Goal: Task Accomplishment & Management: Use online tool/utility

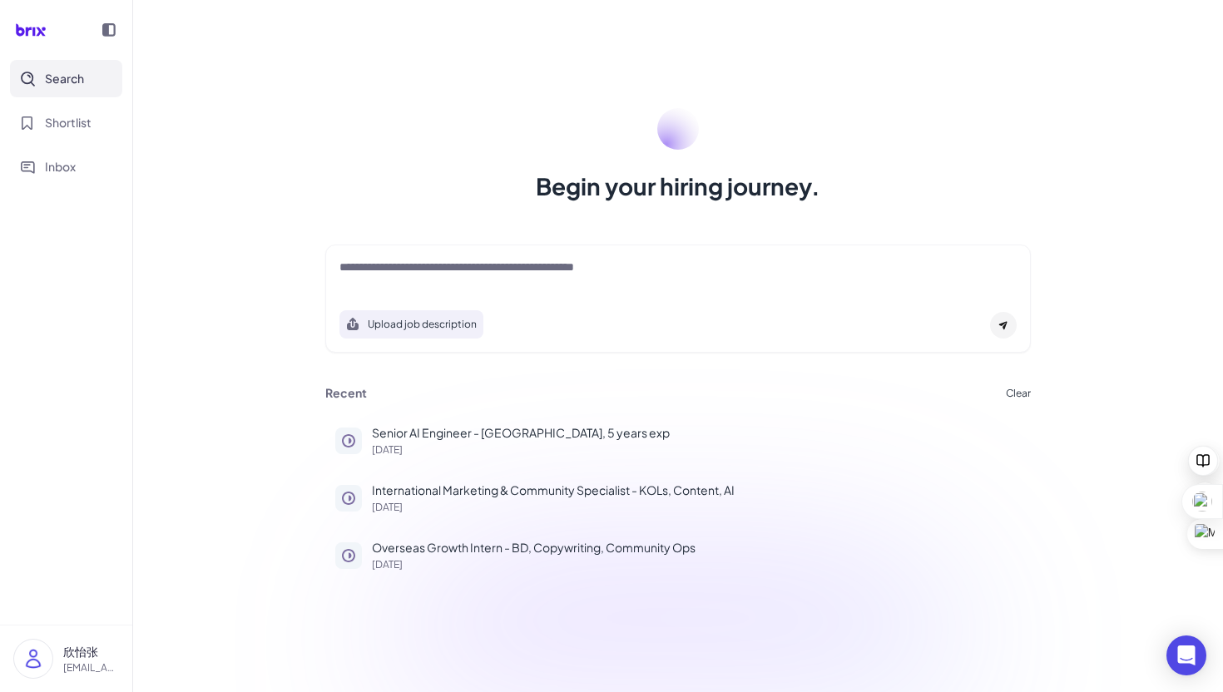
click at [474, 283] on div at bounding box center [677, 275] width 677 height 33
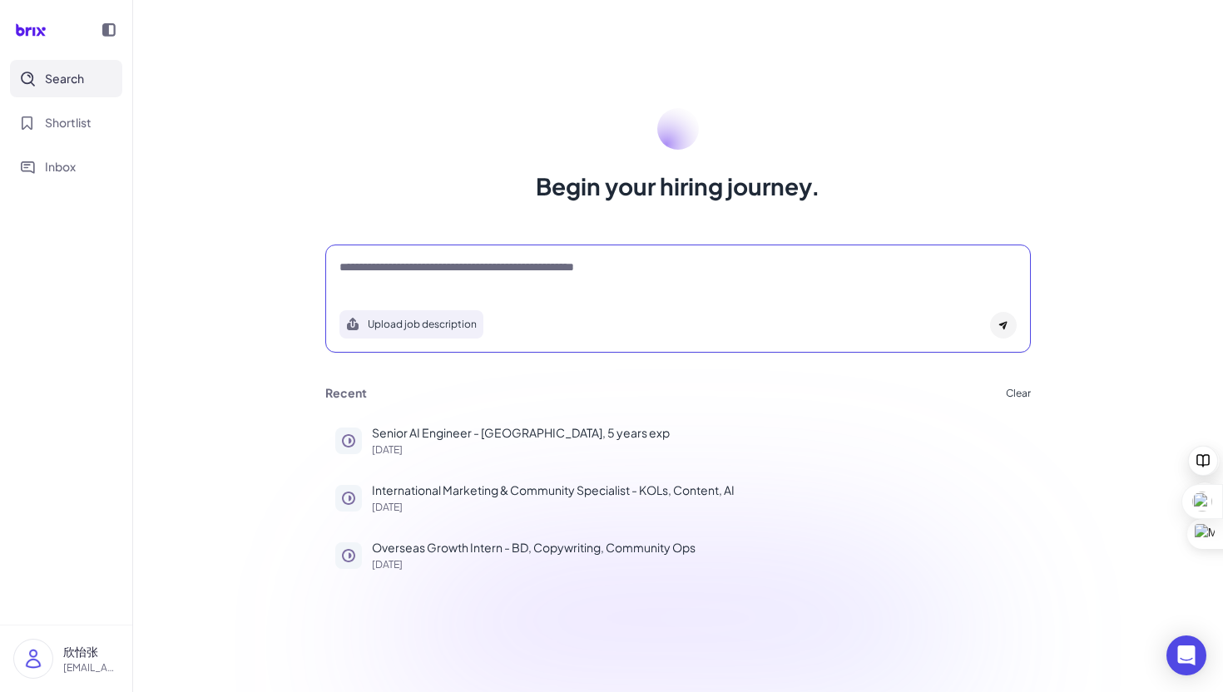
click at [457, 276] on textarea at bounding box center [677, 269] width 677 height 20
type textarea "*"
type textarea "**********"
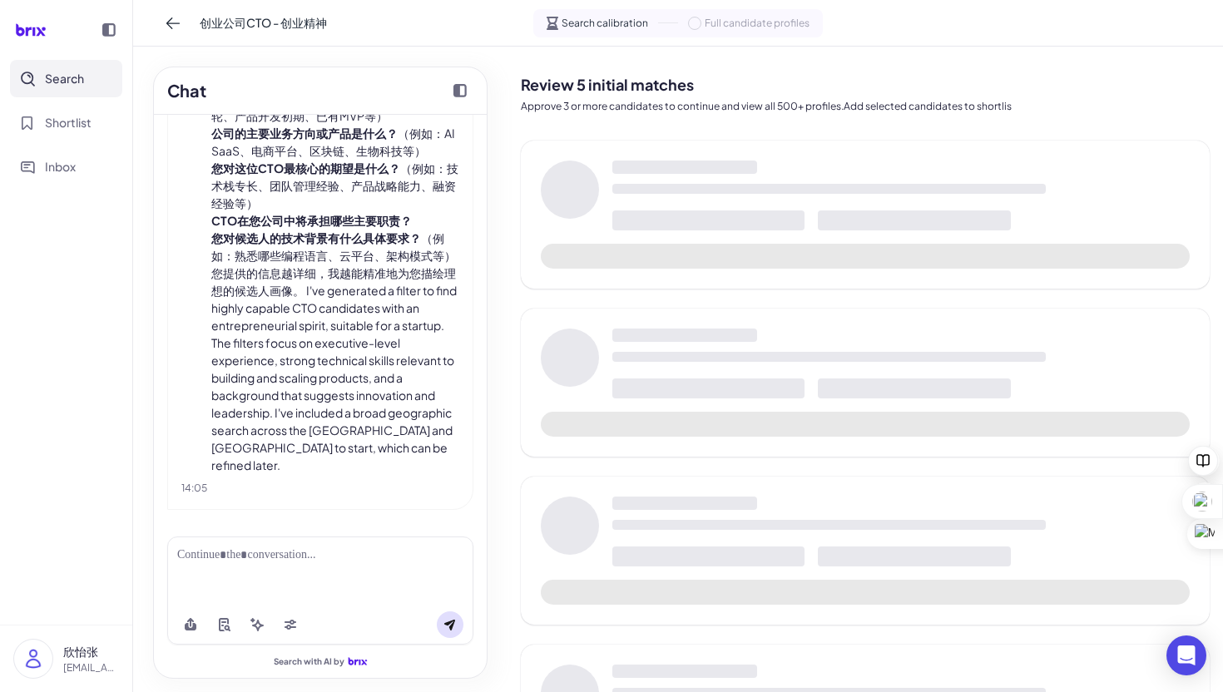
scroll to position [65, 0]
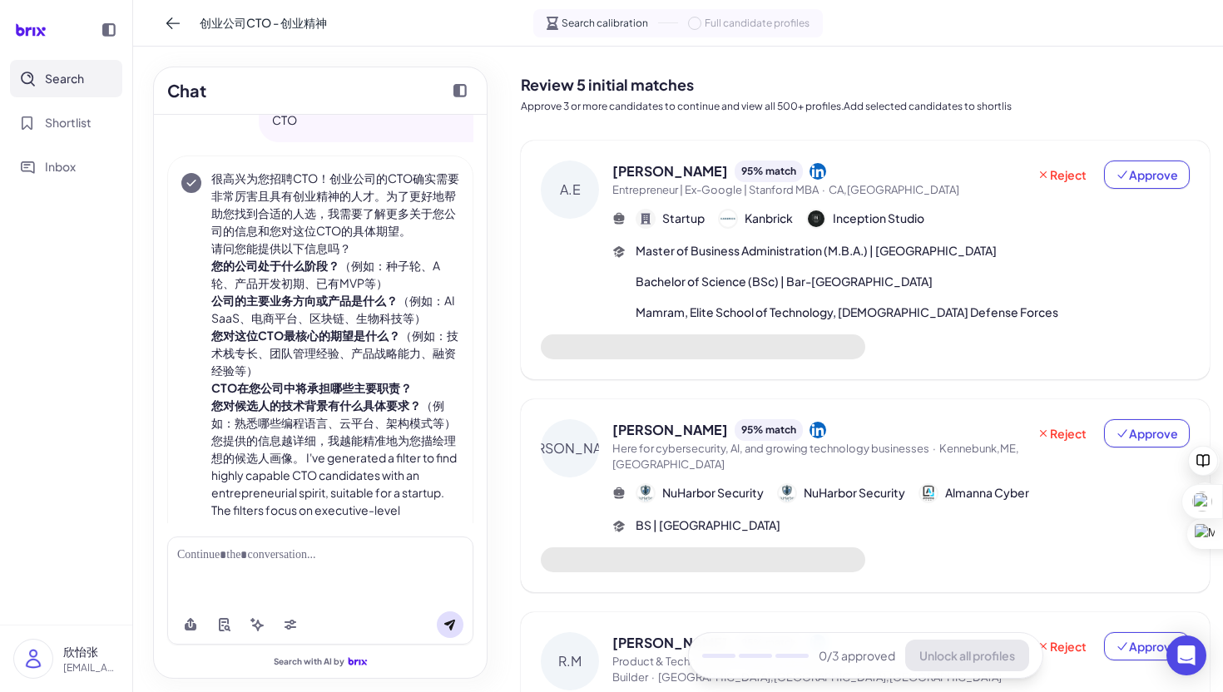
click at [215, 567] on div at bounding box center [320, 571] width 306 height 68
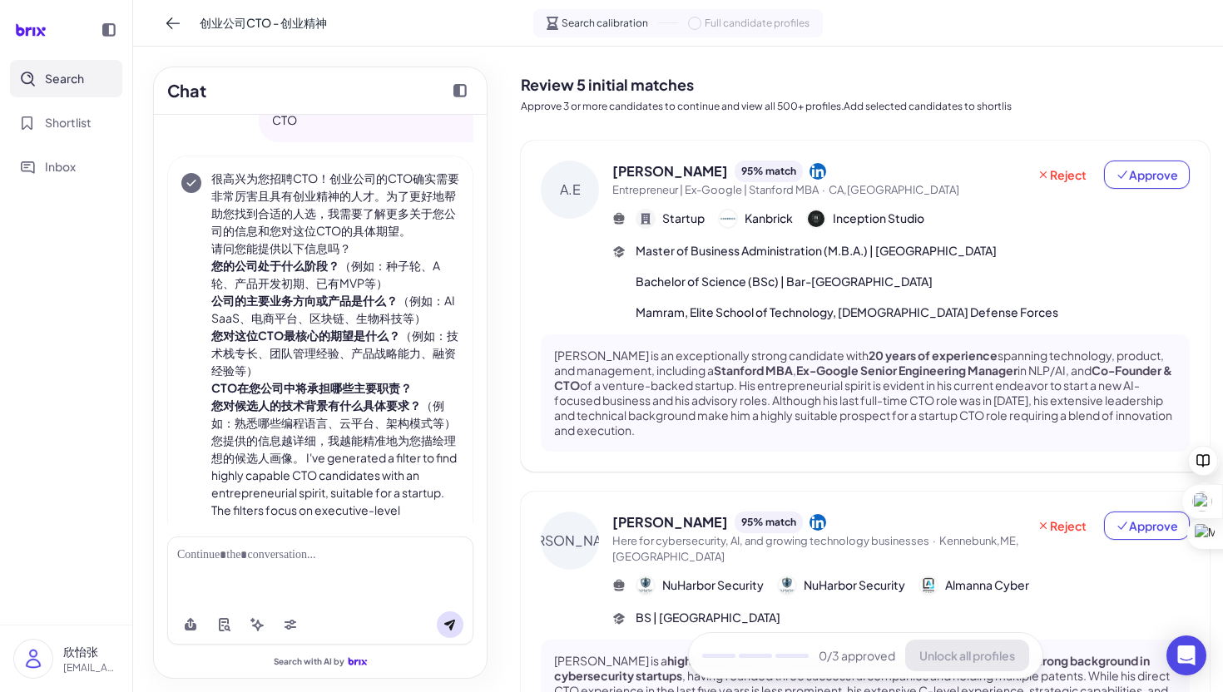
click at [199, 552] on div at bounding box center [320, 555] width 286 height 17
click at [262, 622] on icon at bounding box center [256, 624] width 13 height 13
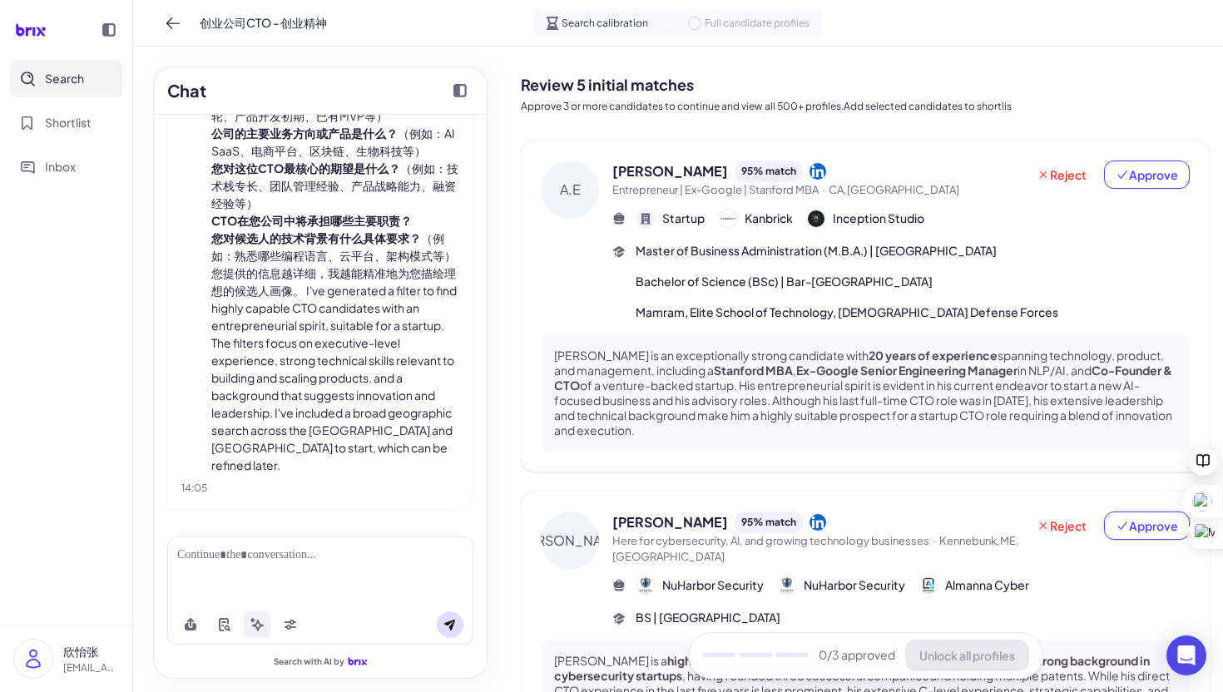
click at [423, 557] on div at bounding box center [320, 555] width 286 height 17
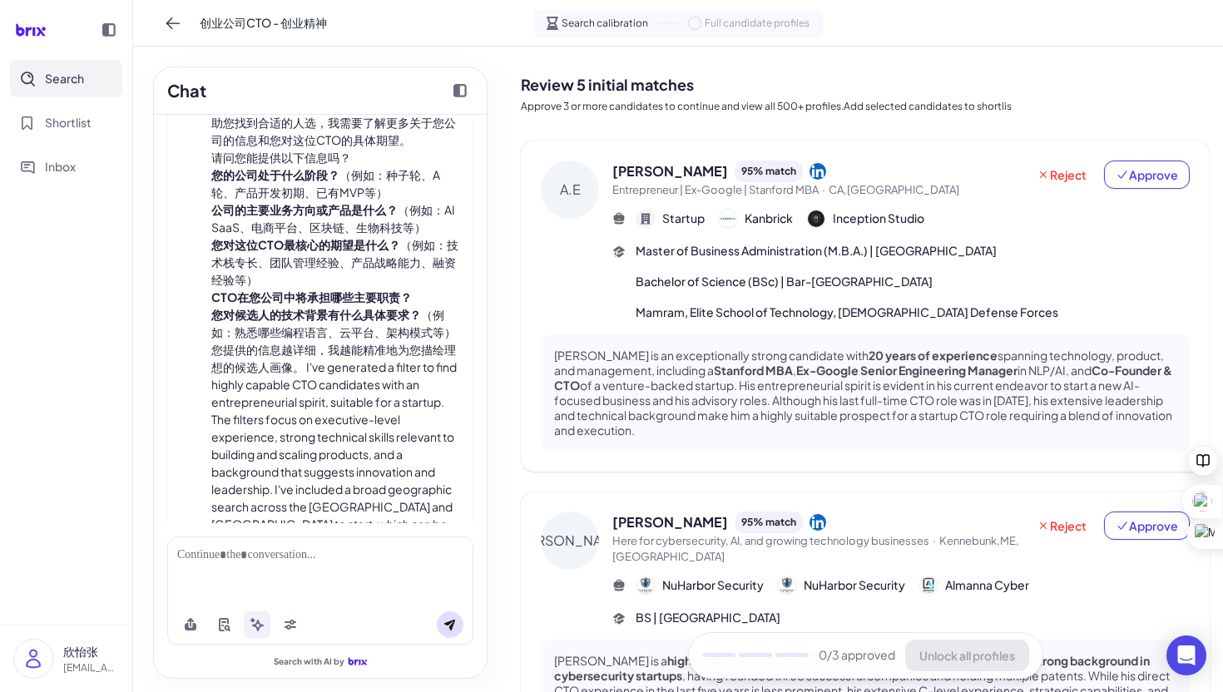
scroll to position [157, 0]
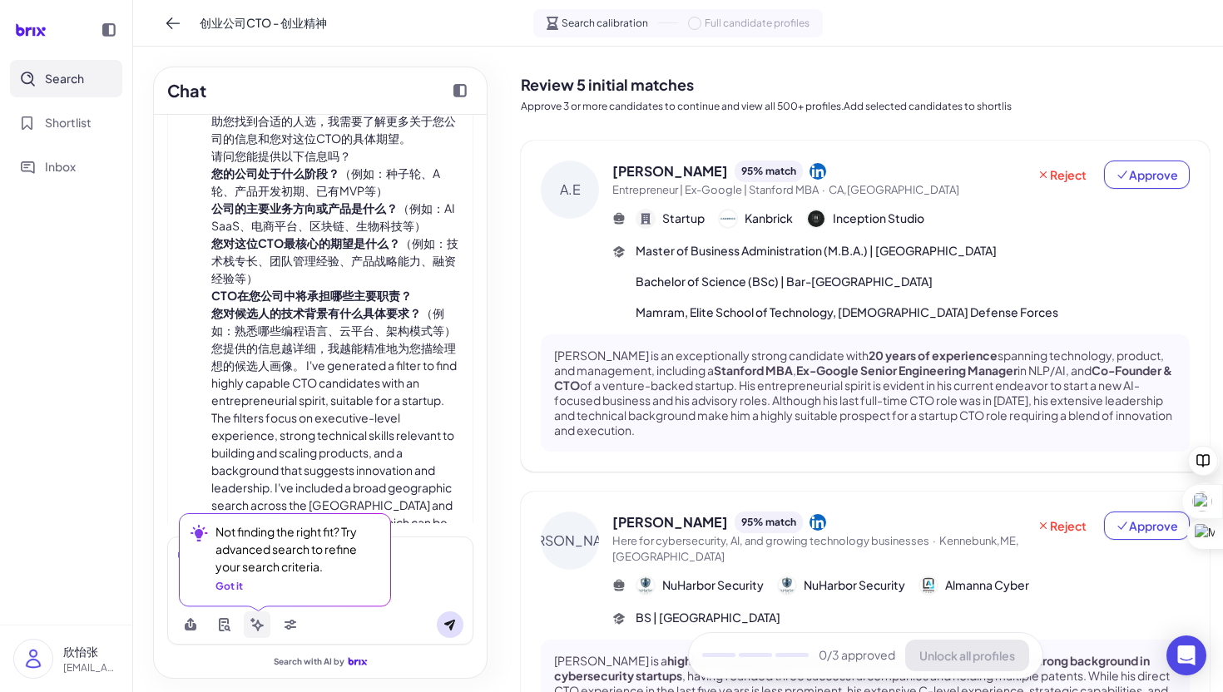
click at [254, 621] on icon at bounding box center [256, 624] width 13 height 13
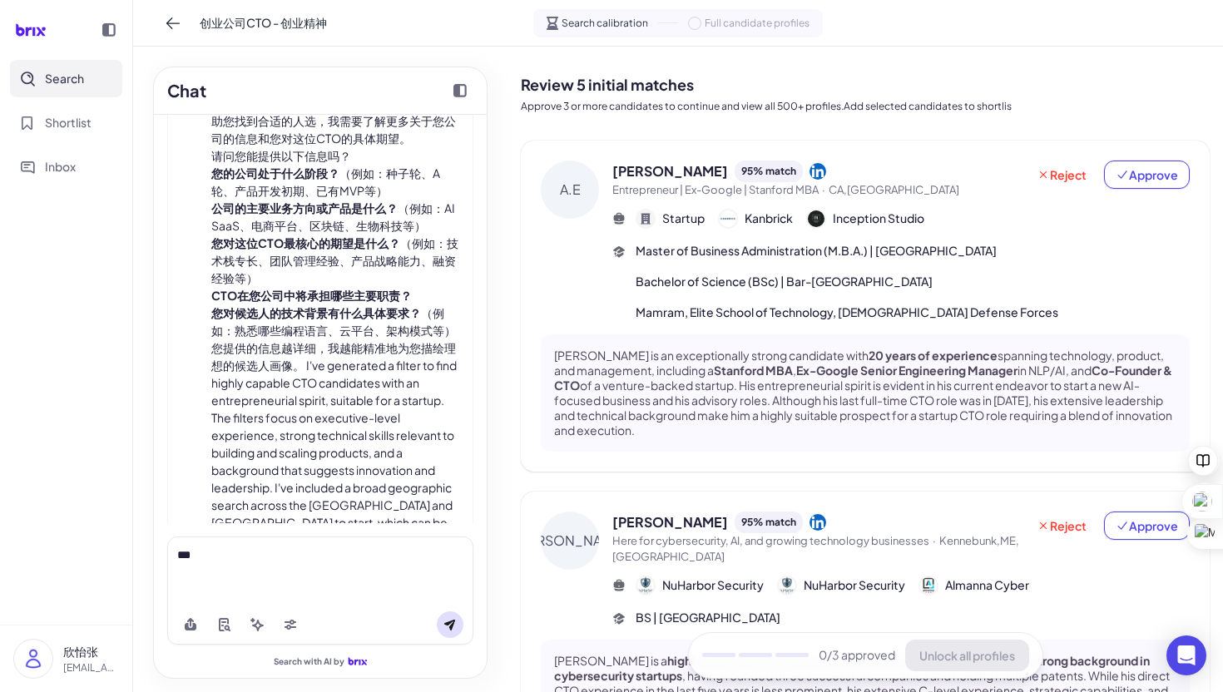
click at [327, 561] on div "***" at bounding box center [320, 555] width 286 height 17
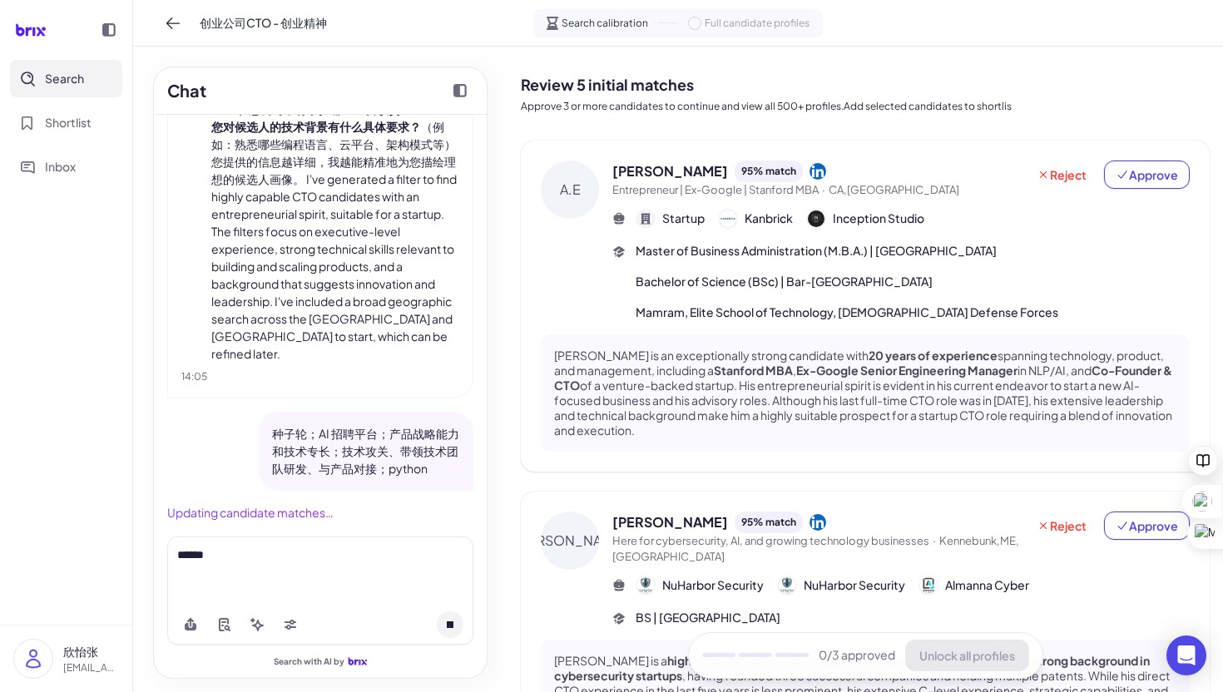
scroll to position [355, 0]
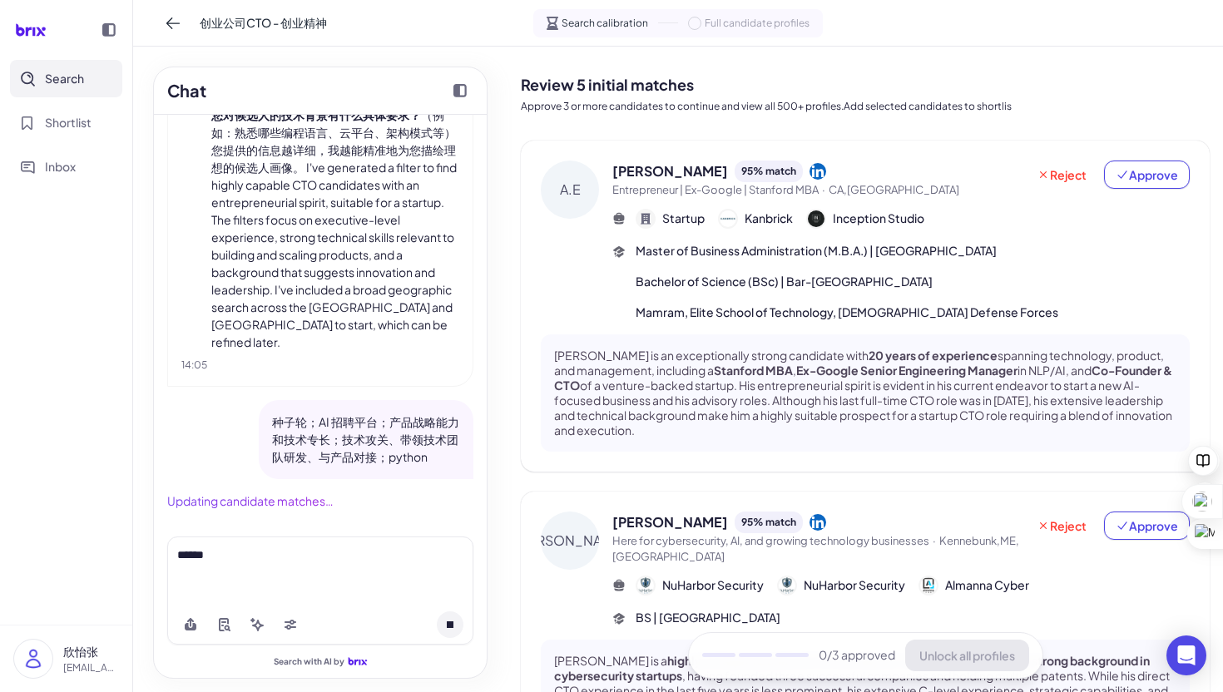
drag, startPoint x: 295, startPoint y: 584, endPoint x: 291, endPoint y: 575, distance: 10.1
click at [292, 579] on div "******" at bounding box center [320, 571] width 306 height 68
drag, startPoint x: 219, startPoint y: 559, endPoint x: 23, endPoint y: 557, distance: 195.5
click at [23, 557] on div "Search Shortlist Inbox 欣怡张 [EMAIL_ADDRESS][DOMAIN_NAME] 创业公司CTO - 创业精神 Search c…" at bounding box center [611, 346] width 1223 height 692
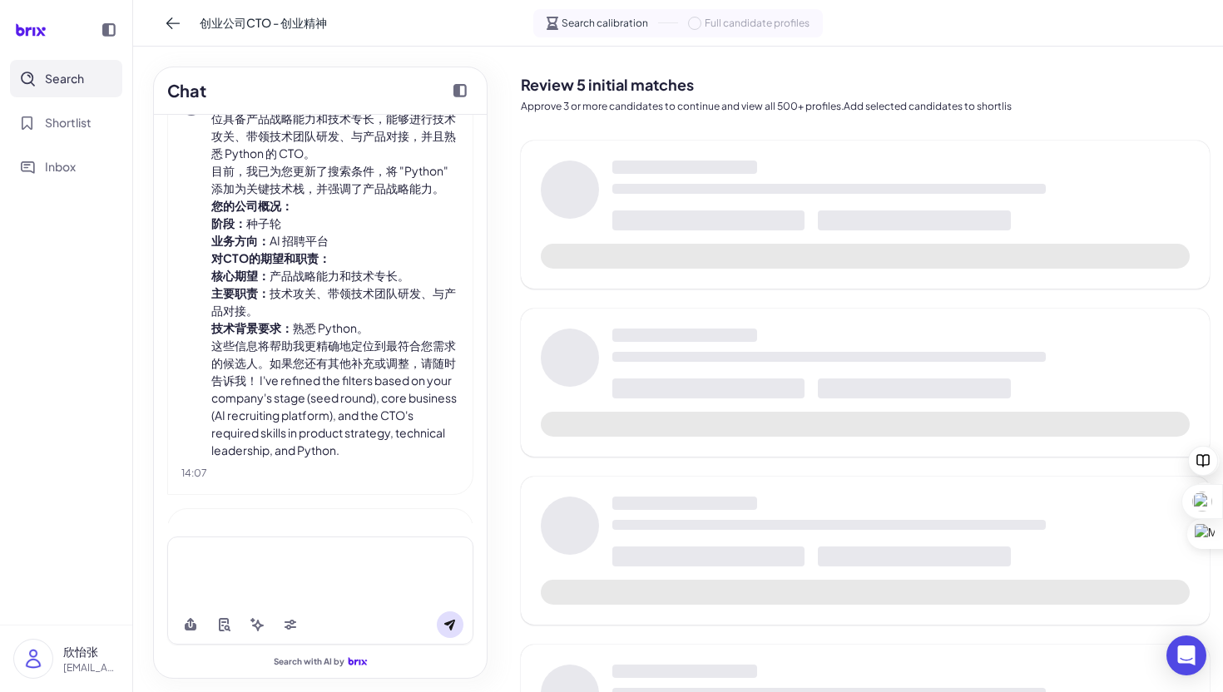
scroll to position [841, 0]
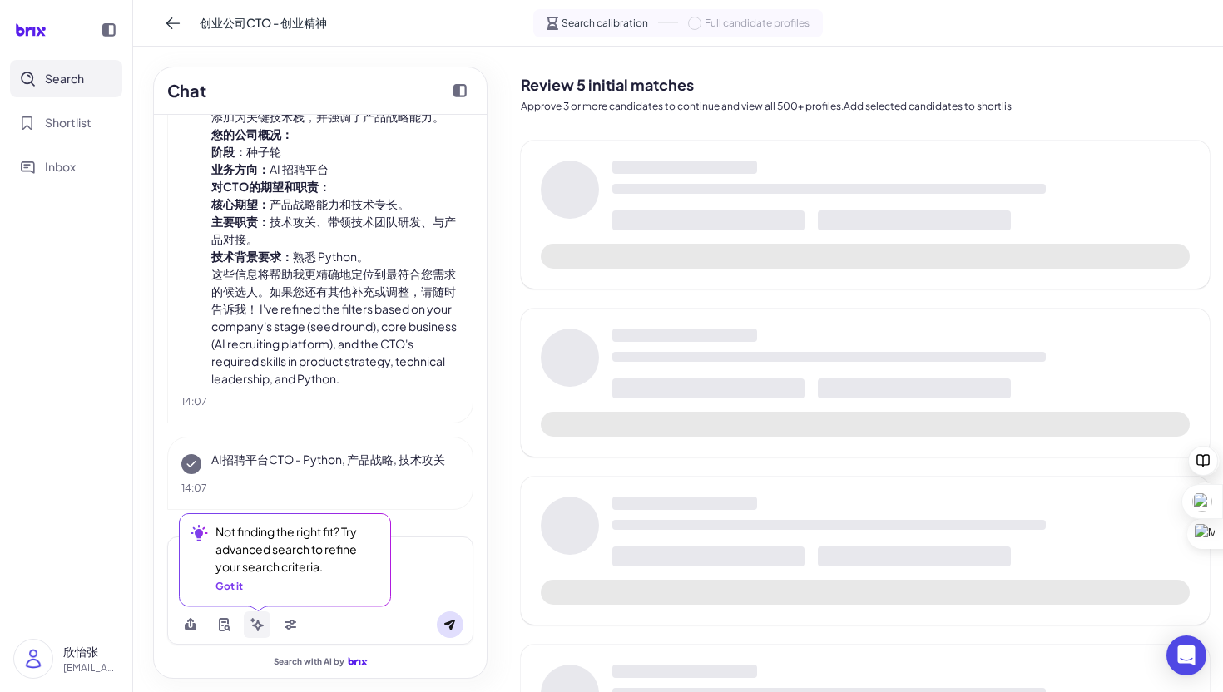
click at [256, 619] on icon at bounding box center [256, 624] width 13 height 13
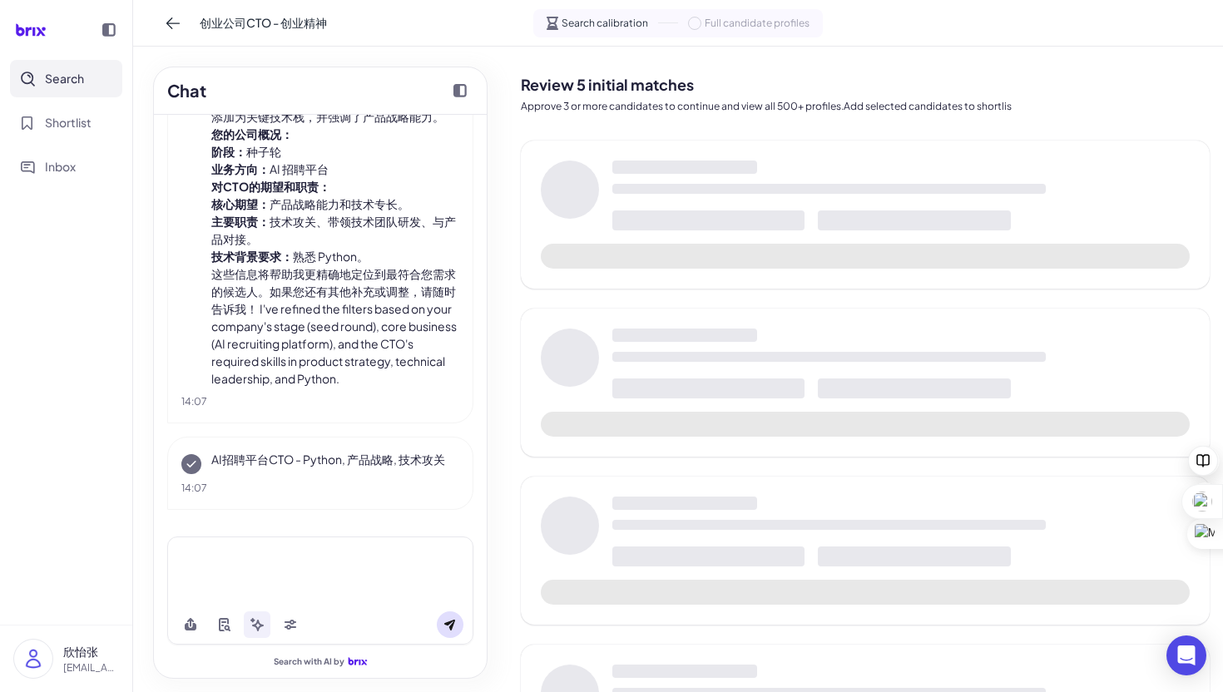
click at [227, 557] on div at bounding box center [320, 555] width 286 height 17
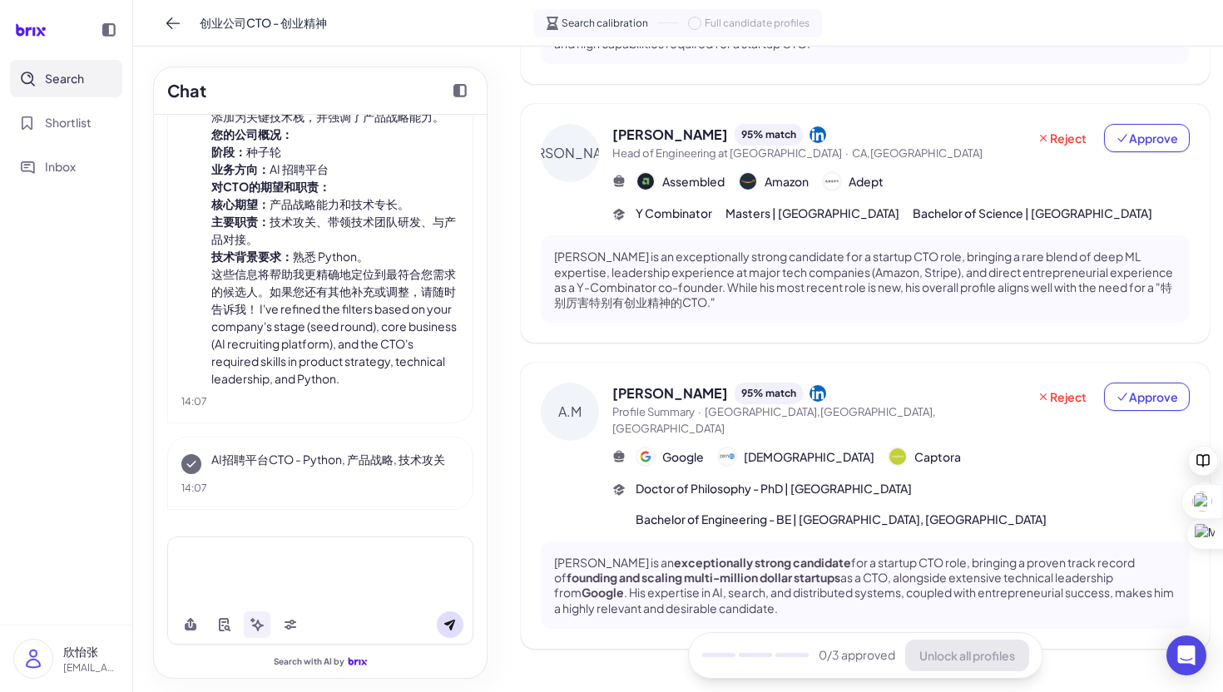
scroll to position [910, 0]
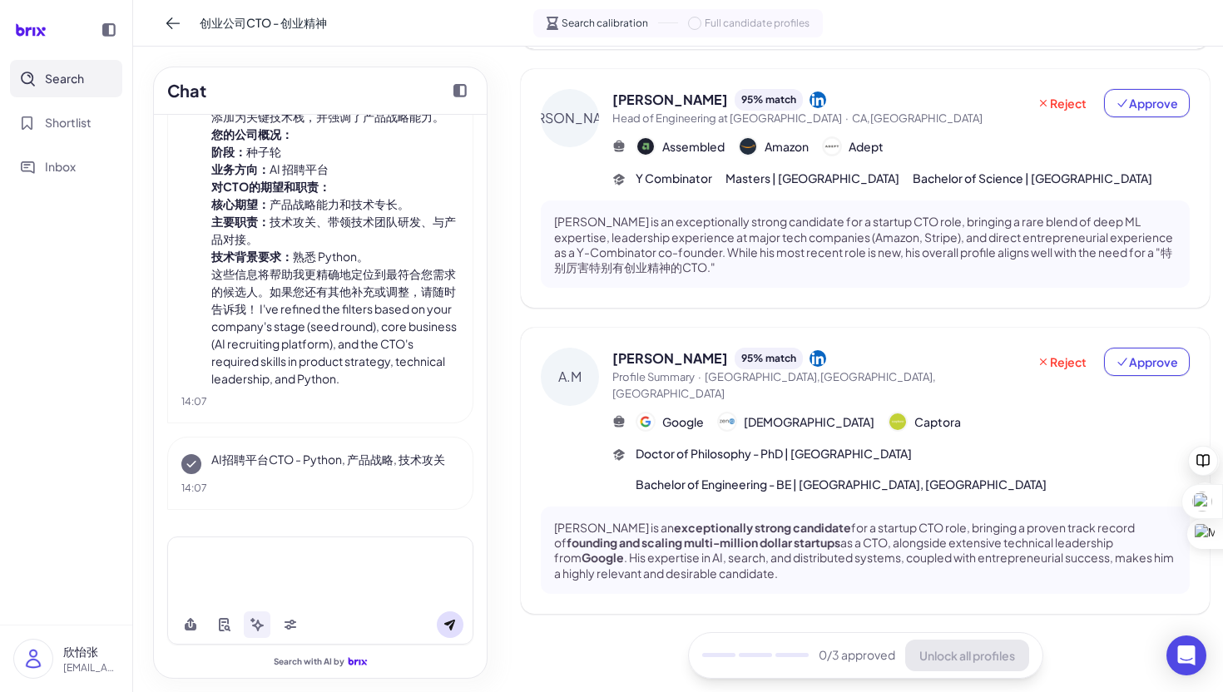
click at [264, 542] on div at bounding box center [320, 571] width 306 height 68
click at [988, 440] on div "[PERSON_NAME] 95 % match Profile Summary · [GEOGRAPHIC_DATA],[GEOGRAPHIC_DATA],…" at bounding box center [900, 421] width 577 height 146
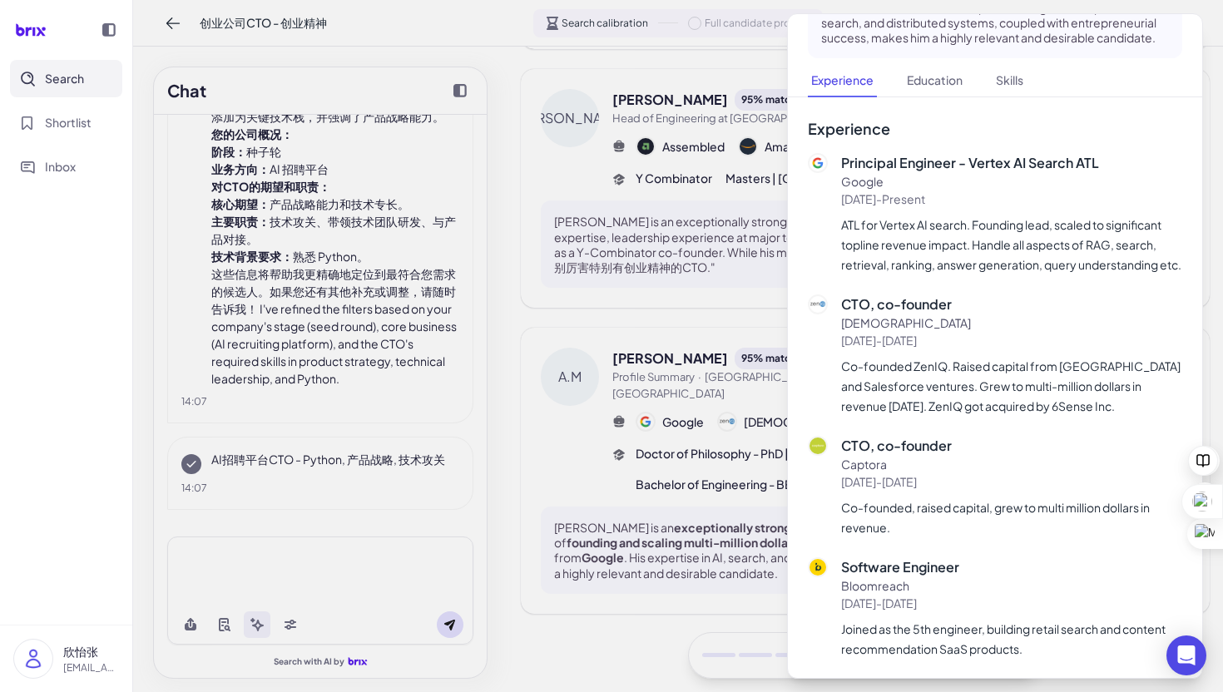
scroll to position [0, 0]
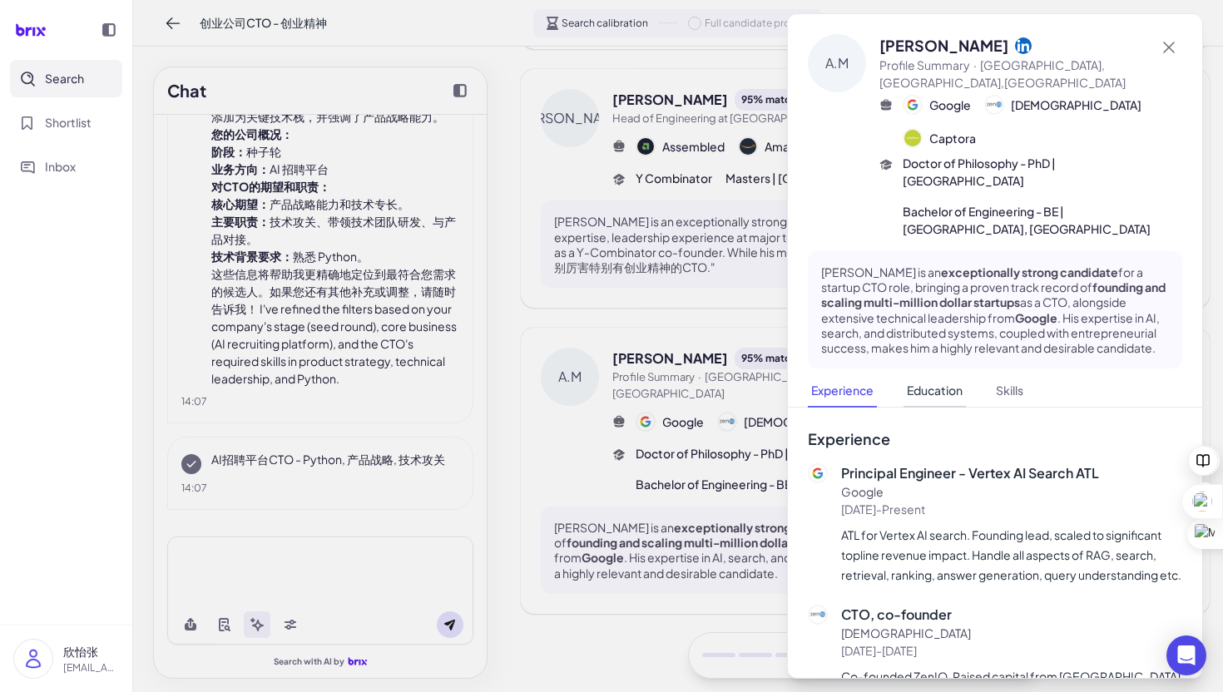
click at [935, 375] on button "Education" at bounding box center [935, 391] width 62 height 32
click at [500, 232] on div at bounding box center [611, 346] width 1223 height 692
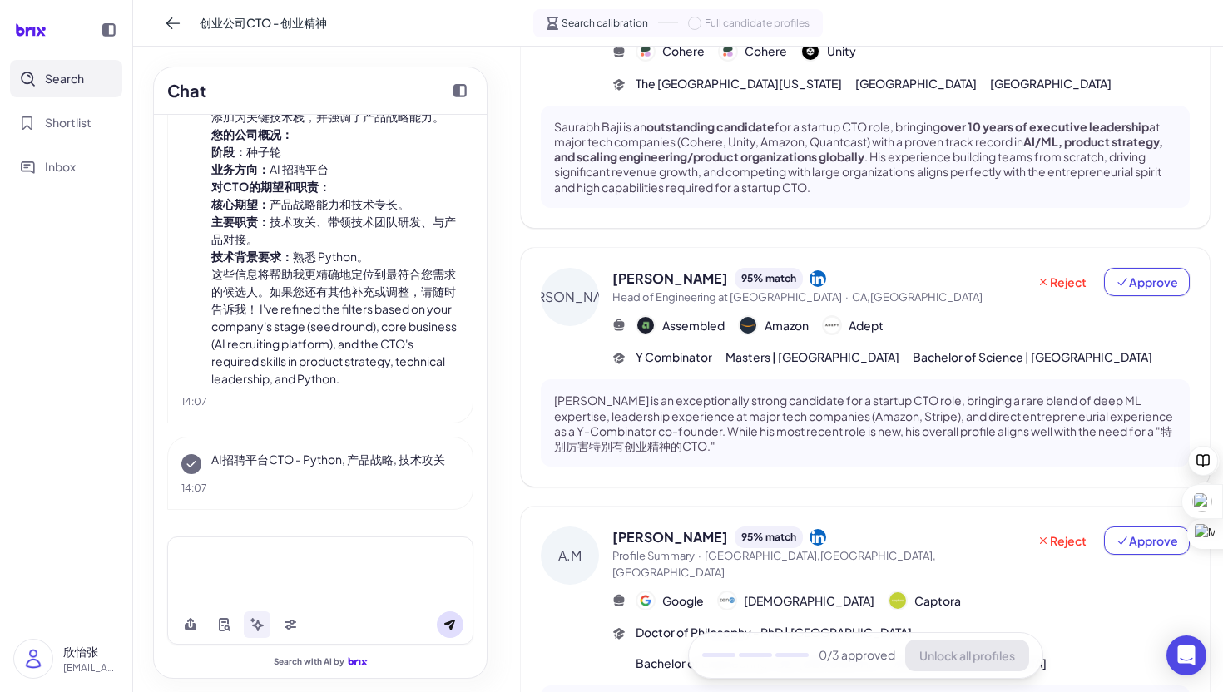
scroll to position [547, 0]
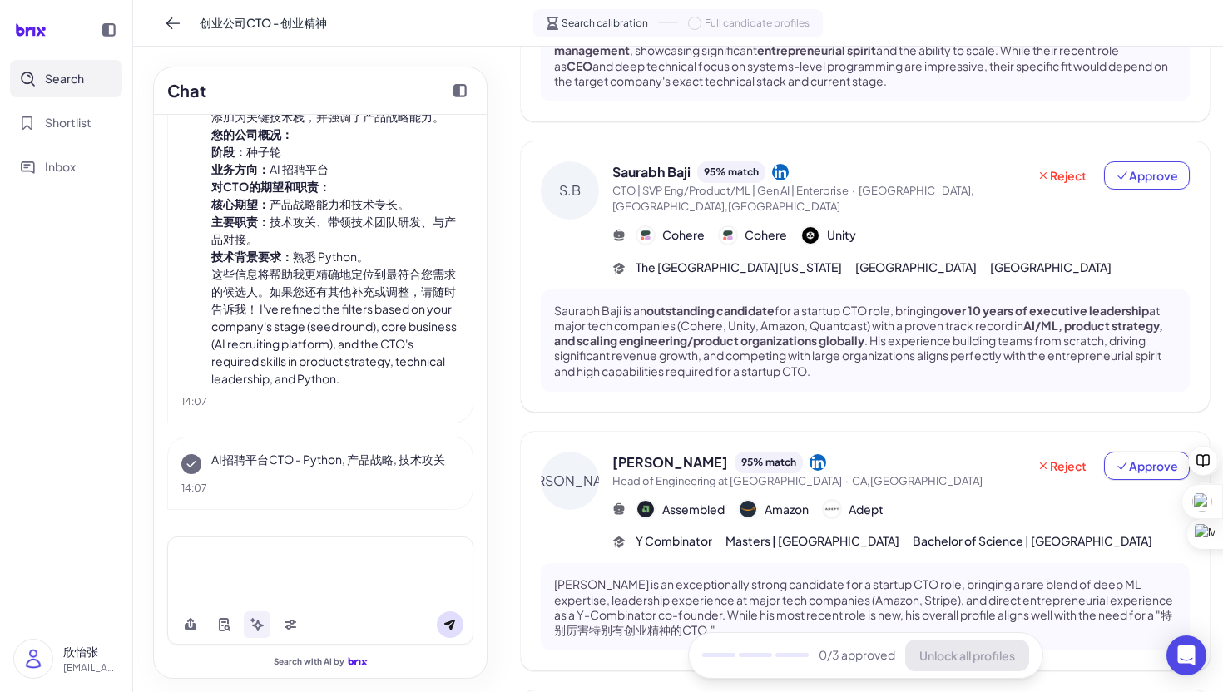
click at [364, 556] on div at bounding box center [320, 555] width 286 height 17
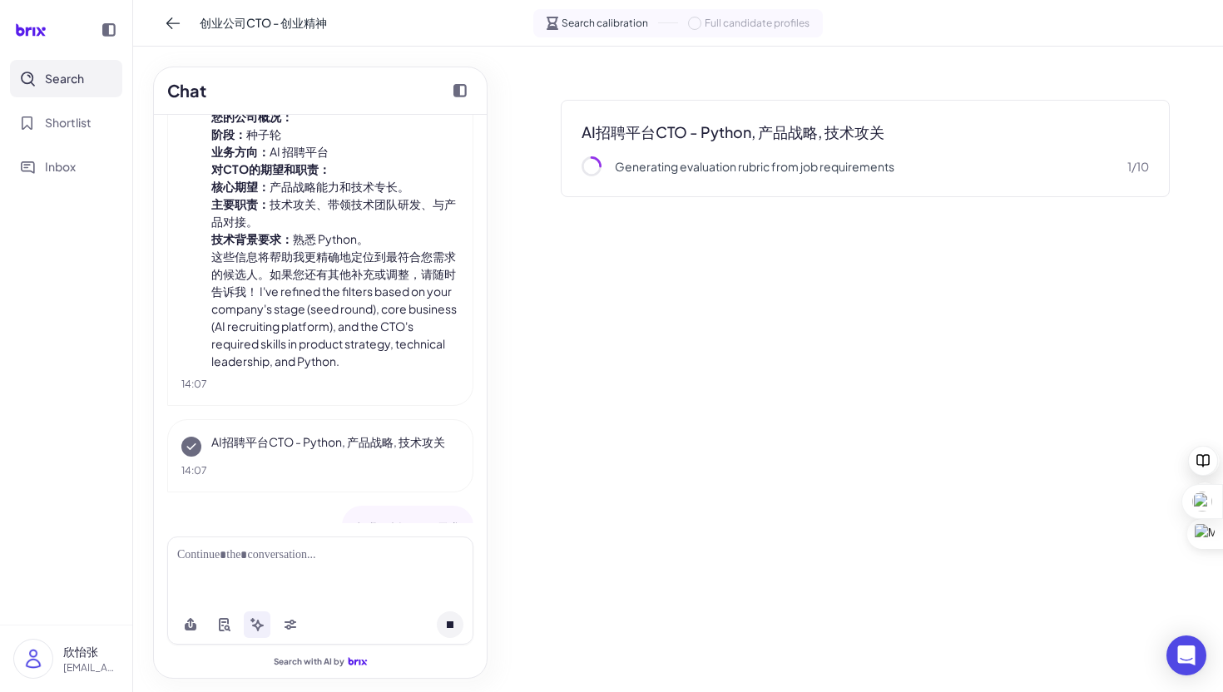
scroll to position [1128, 0]
